Goal: Navigation & Orientation: Find specific page/section

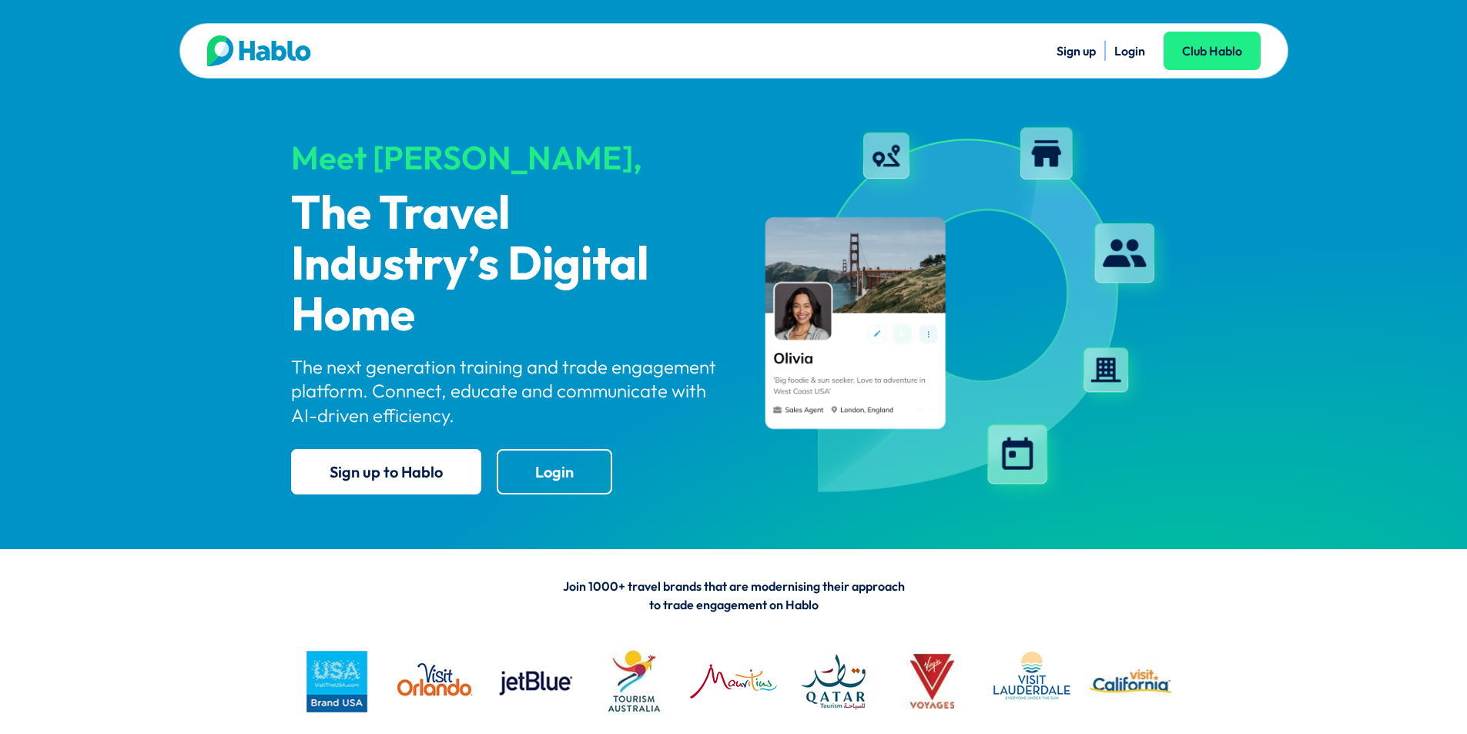
click at [1137, 54] on link "Login" at bounding box center [1129, 50] width 31 height 15
click at [1123, 39] on div "Sign up Login Club Hablo" at bounding box center [997, 50] width 527 height 31
click at [1124, 45] on link "Login" at bounding box center [1129, 50] width 31 height 15
click at [1223, 59] on link "Club Hablo" at bounding box center [1212, 51] width 97 height 39
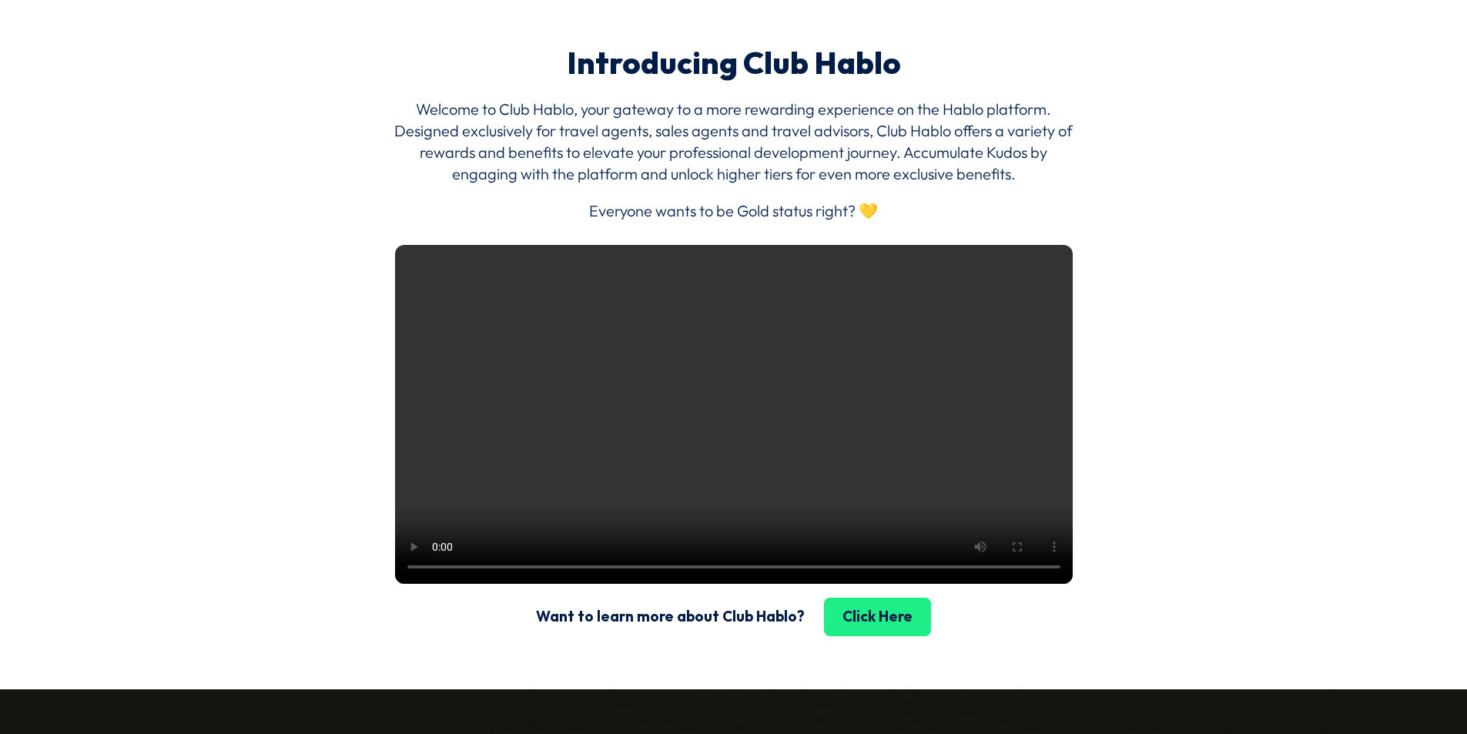
scroll to position [1979, 0]
